Goal: Task Accomplishment & Management: Manage account settings

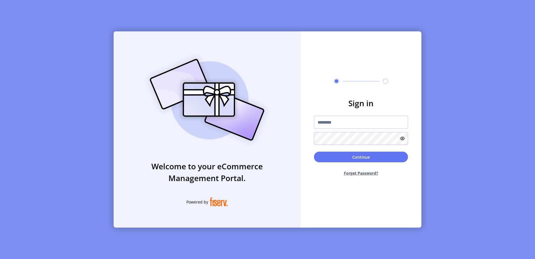
click at [344, 126] on input "text" at bounding box center [361, 122] width 94 height 13
type input "**********"
click at [314, 151] on button "Continue" at bounding box center [361, 156] width 94 height 11
click at [338, 122] on input "text" at bounding box center [361, 122] width 94 height 13
type input "**********"
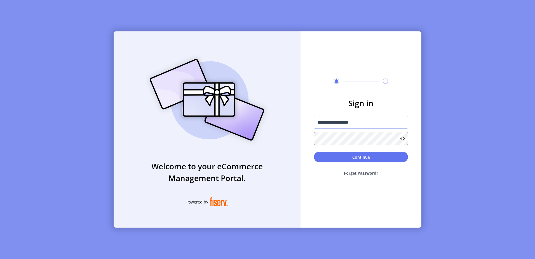
click at [314, 151] on button "Continue" at bounding box center [361, 156] width 94 height 11
click at [351, 161] on button "Continue" at bounding box center [361, 156] width 94 height 11
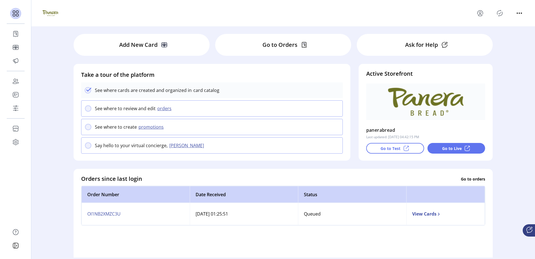
scroll to position [28, 0]
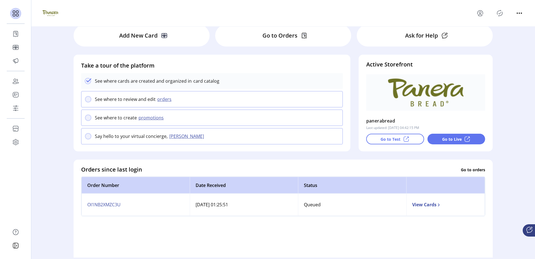
click at [430, 207] on td "View Cards" at bounding box center [445, 204] width 79 height 22
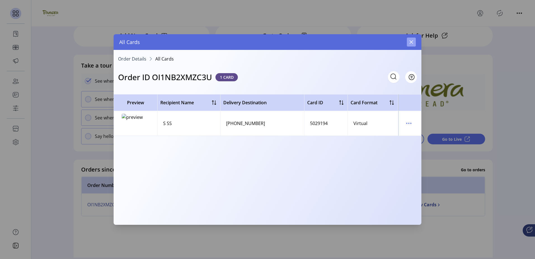
click at [411, 42] on icon "button" at bounding box center [411, 42] width 4 height 4
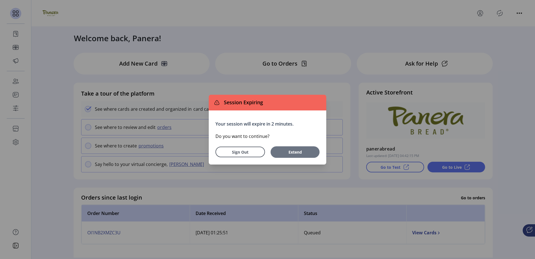
click at [299, 156] on button "Extend" at bounding box center [295, 151] width 49 height 11
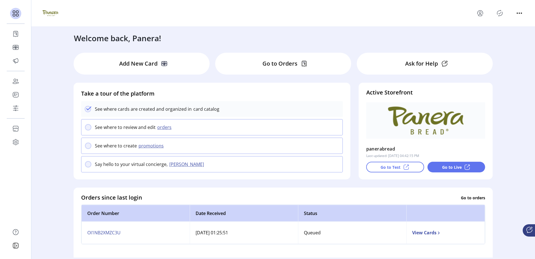
click at [119, 150] on div "See where to create promotions" at bounding box center [212, 145] width 262 height 16
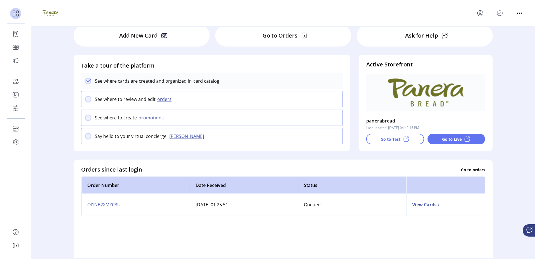
click at [150, 116] on button "promotions" at bounding box center [152, 117] width 30 height 7
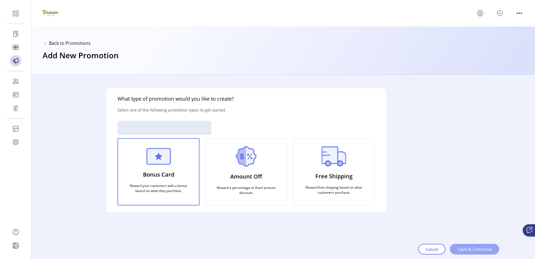
click at [479, 247] on span "Save & Continue" at bounding box center [474, 248] width 35 height 7
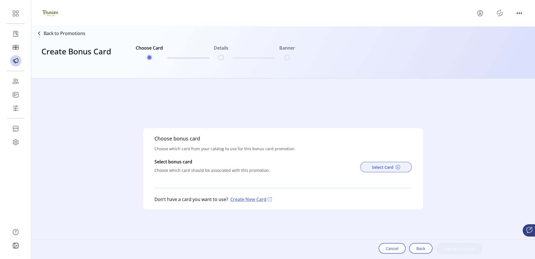
click at [377, 167] on span "Select Card" at bounding box center [383, 167] width 22 height 6
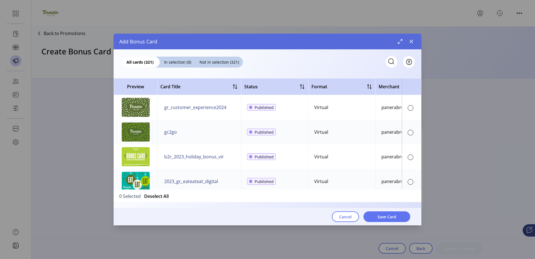
click at [184, 133] on td "gc2go" at bounding box center [199, 131] width 84 height 25
click at [409, 133] on div at bounding box center [411, 133] width 6 height 6
click at [374, 216] on button "Save Card" at bounding box center [386, 216] width 47 height 11
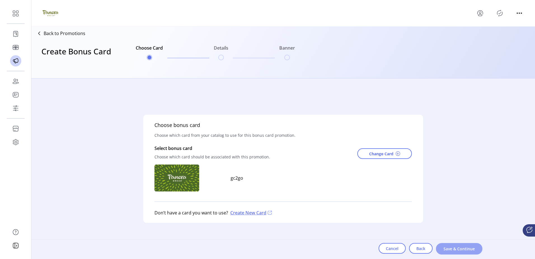
click at [464, 248] on span "Save & Continue" at bounding box center [459, 248] width 32 height 6
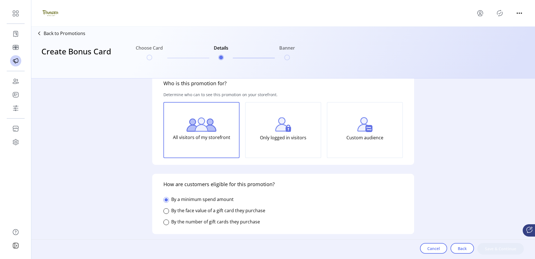
scroll to position [28, 0]
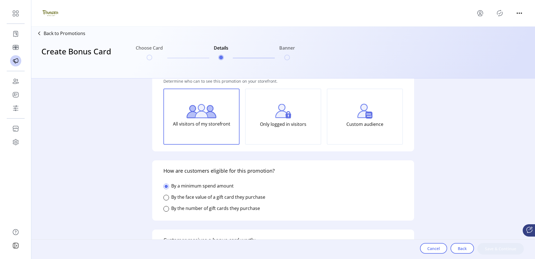
click at [198, 198] on label "By the face value of a gift card they purchase" at bounding box center [218, 197] width 94 height 6
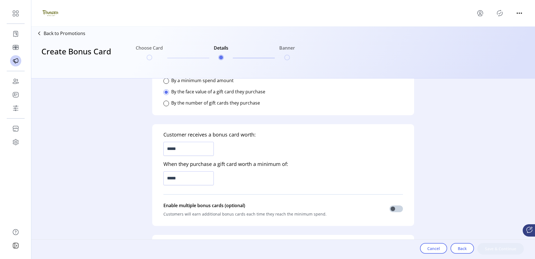
scroll to position [140, 0]
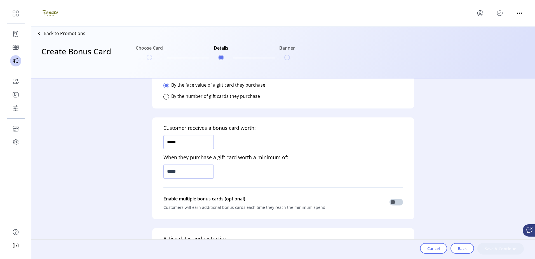
drag, startPoint x: 200, startPoint y: 143, endPoint x: 119, endPoint y: 146, distance: 80.9
click at [124, 146] on div "Who is this promotion for? Determine who can to see this promotion on your stor…" at bounding box center [283, 168] width 504 height 180
type input "******"
type input "*******"
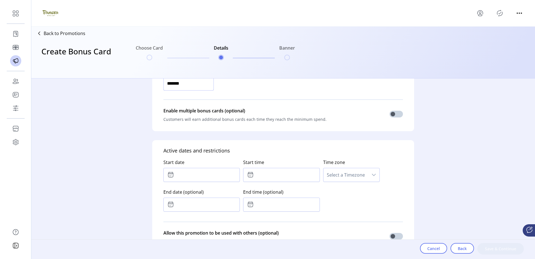
scroll to position [252, 0]
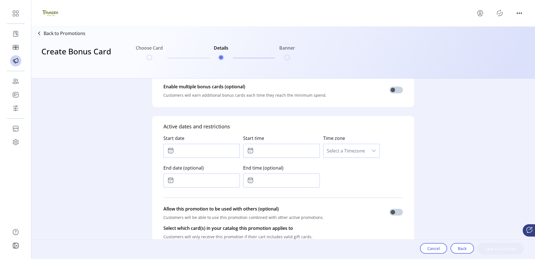
click at [204, 144] on input "text" at bounding box center [201, 151] width 76 height 14
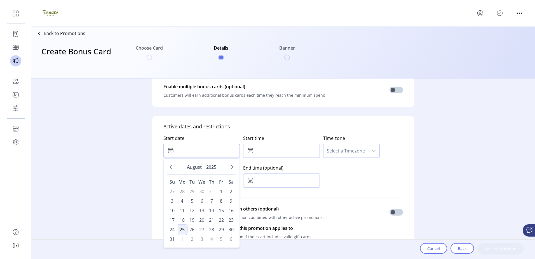
click at [180, 228] on span "25" at bounding box center [182, 229] width 9 height 9
type input "**********"
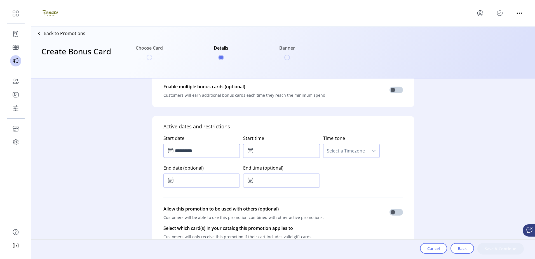
click at [295, 150] on input "text" at bounding box center [281, 151] width 76 height 14
click at [288, 168] on button "Next Minute" at bounding box center [291, 166] width 8 height 8
type input "*****"
click at [370, 166] on div "**********" at bounding box center [283, 159] width 240 height 59
click at [355, 145] on span "Select a Timezone" at bounding box center [345, 150] width 45 height 13
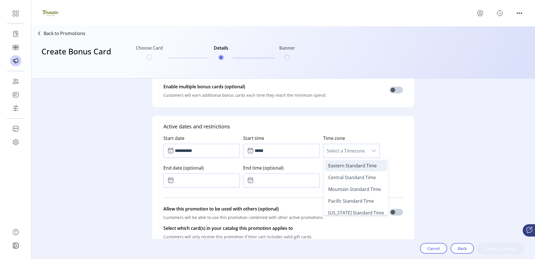
click at [350, 168] on span "Eastern Standard Time" at bounding box center [352, 165] width 48 height 6
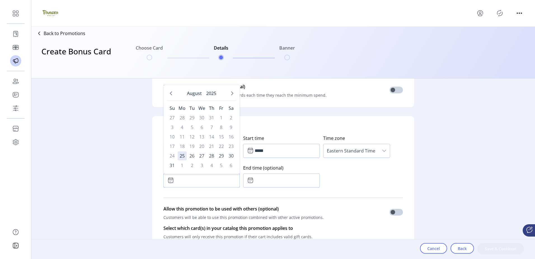
click at [177, 181] on input "text" at bounding box center [201, 180] width 76 height 14
click at [180, 155] on span "25" at bounding box center [182, 155] width 9 height 9
type input "**********"
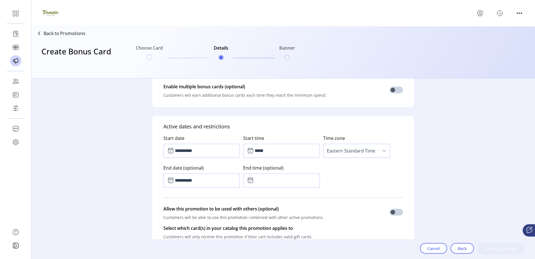
click at [265, 181] on input "text" at bounding box center [281, 180] width 76 height 14
click at [270, 196] on icon "Next Hour" at bounding box center [272, 195] width 4 height 4
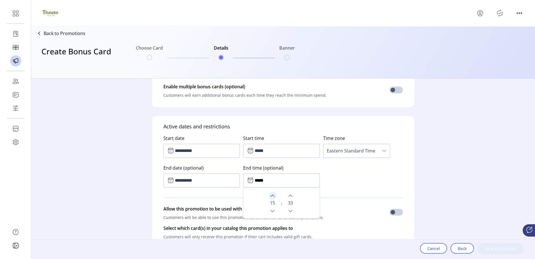
click at [270, 196] on icon "Next Hour" at bounding box center [272, 195] width 4 height 4
click at [272, 196] on icon "Next Hour" at bounding box center [273, 195] width 4 height 2
drag, startPoint x: 294, startPoint y: 212, endPoint x: 289, endPoint y: 210, distance: 5.8
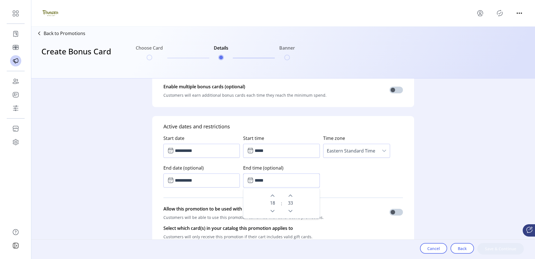
click at [293, 212] on div "33" at bounding box center [290, 202] width 12 height 23
click at [287, 209] on button "Previous Minute" at bounding box center [291, 211] width 8 height 8
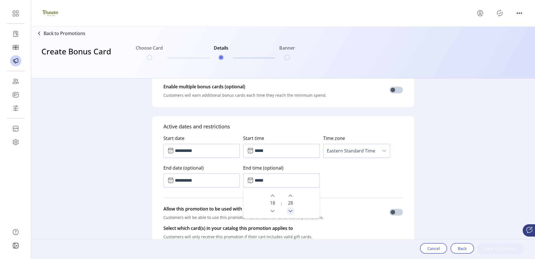
click at [287, 209] on button "Previous Minute" at bounding box center [291, 211] width 8 height 8
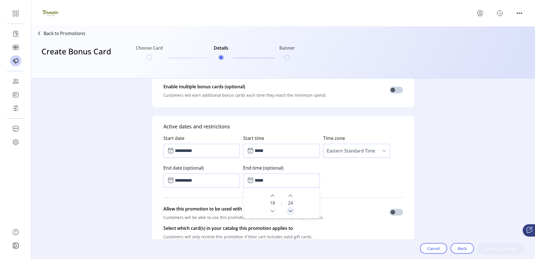
click at [287, 209] on button "Previous Minute" at bounding box center [291, 211] width 8 height 8
drag, startPoint x: 266, startPoint y: 178, endPoint x: 323, endPoint y: 176, distance: 56.9
click at [292, 177] on input "*****" at bounding box center [281, 180] width 76 height 14
type input "*****"
click at [326, 173] on div "**********" at bounding box center [283, 159] width 240 height 59
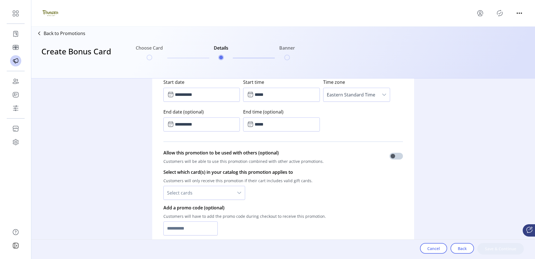
scroll to position [336, 0]
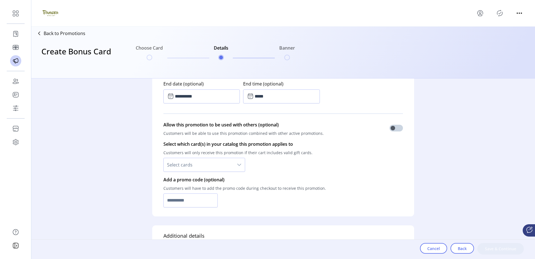
click at [237, 162] on div "dropdown trigger" at bounding box center [239, 164] width 11 height 13
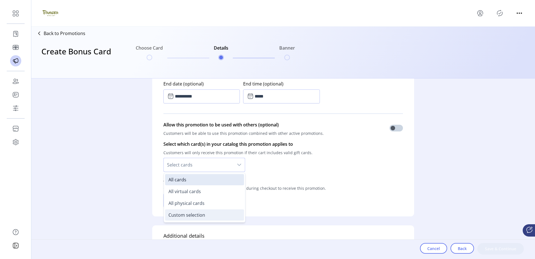
click at [195, 213] on span "Custom selection" at bounding box center [186, 215] width 37 height 6
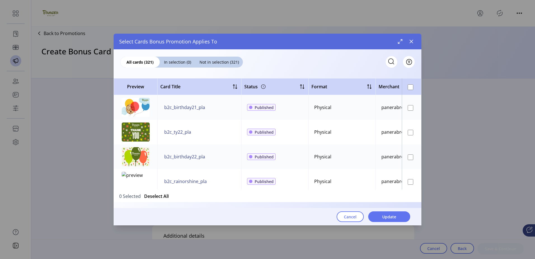
scroll to position [504, 0]
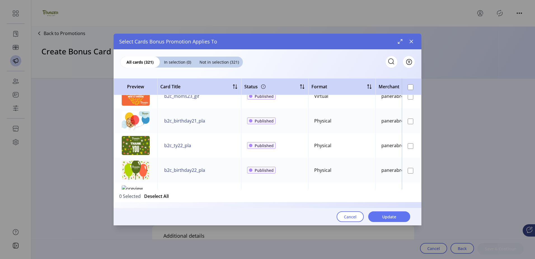
click at [213, 125] on td "b2c_birthday21_pla" at bounding box center [199, 120] width 84 height 25
click at [392, 216] on span "Update" at bounding box center [389, 216] width 14 height 6
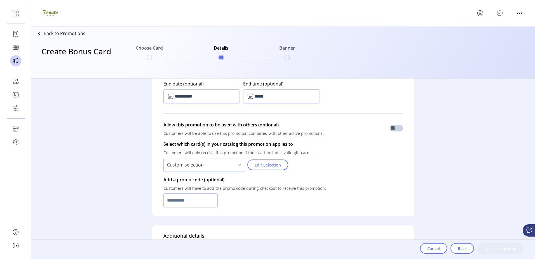
scroll to position [364, 0]
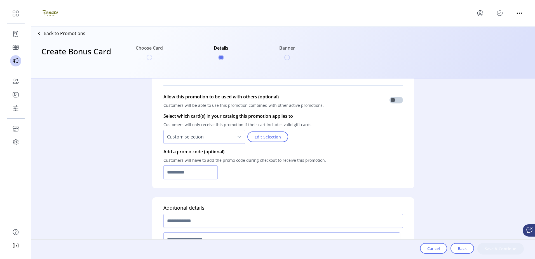
click at [200, 174] on input "text" at bounding box center [190, 172] width 54 height 14
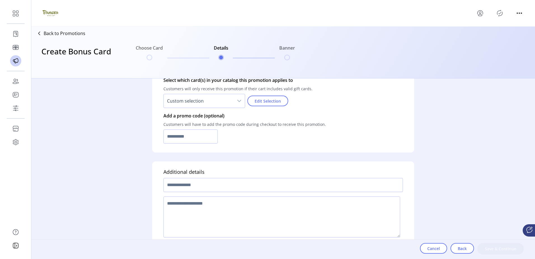
scroll to position [409, 0]
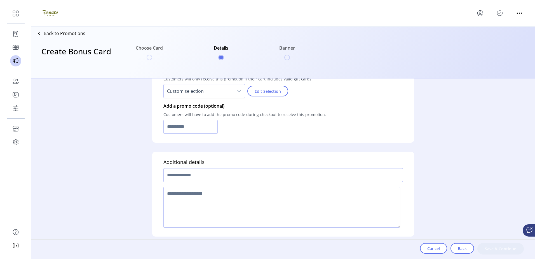
click at [194, 175] on input "text" at bounding box center [283, 175] width 240 height 14
type input "**********"
type textarea "**********"
click at [509, 246] on span "Save & Continue" at bounding box center [501, 248] width 32 height 6
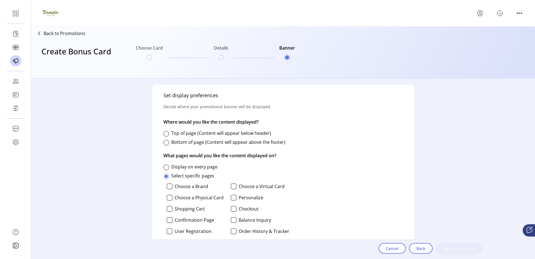
scroll to position [252, 0]
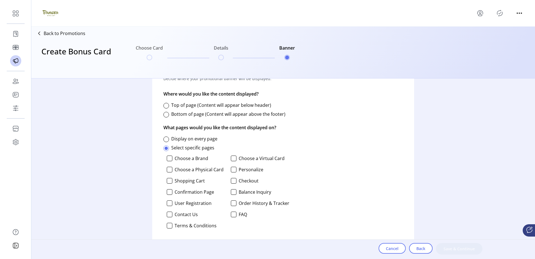
click at [222, 105] on label "Top of page (Content will appear below header)" at bounding box center [221, 105] width 100 height 6
click at [199, 140] on label "Display on every page" at bounding box center [194, 138] width 46 height 6
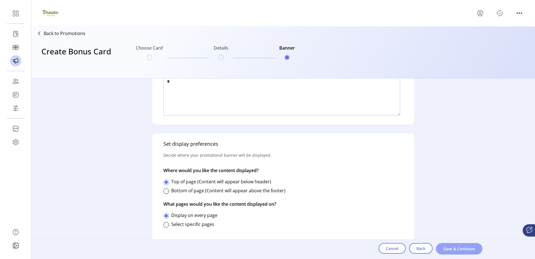
click at [471, 247] on span "Save & Continue" at bounding box center [459, 248] width 32 height 6
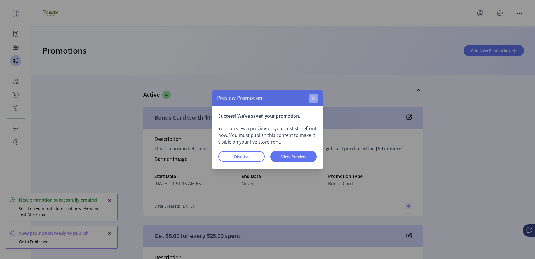
click at [314, 100] on icon "button" at bounding box center [313, 98] width 4 height 4
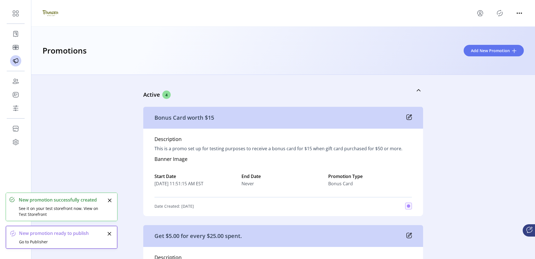
click at [502, 15] on icon "Publisher Panel" at bounding box center [499, 13] width 5 height 6
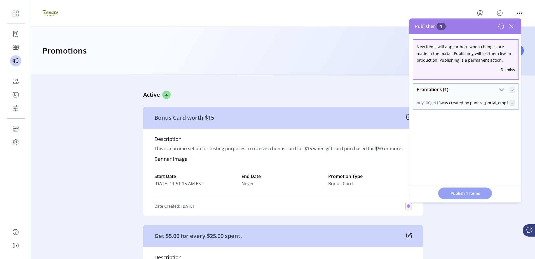
click at [458, 193] on span "Publish 1 Items" at bounding box center [464, 193] width 39 height 6
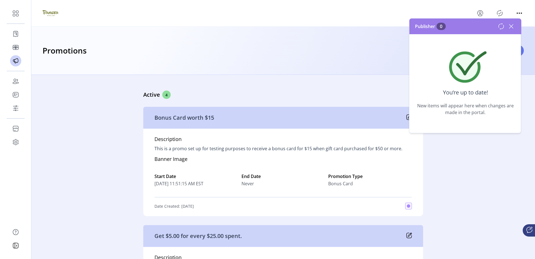
click at [497, 13] on icon "Publisher Panel" at bounding box center [499, 13] width 9 height 9
click at [501, 10] on icon "Publisher Panel" at bounding box center [499, 13] width 5 height 6
click at [100, 147] on div "Active 4 Bonus Card worth $15 Description This is a promo set up for testing pu…" at bounding box center [283, 167] width 504 height 184
click at [513, 25] on icon at bounding box center [511, 26] width 9 height 9
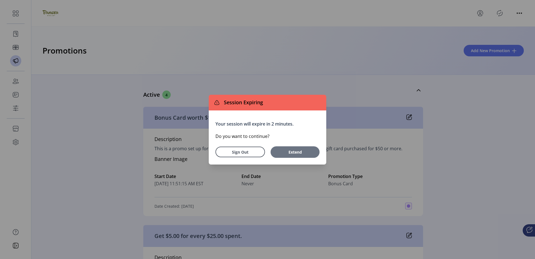
click at [304, 151] on span "Extend" at bounding box center [294, 152] width 43 height 6
